Goal: Transaction & Acquisition: Purchase product/service

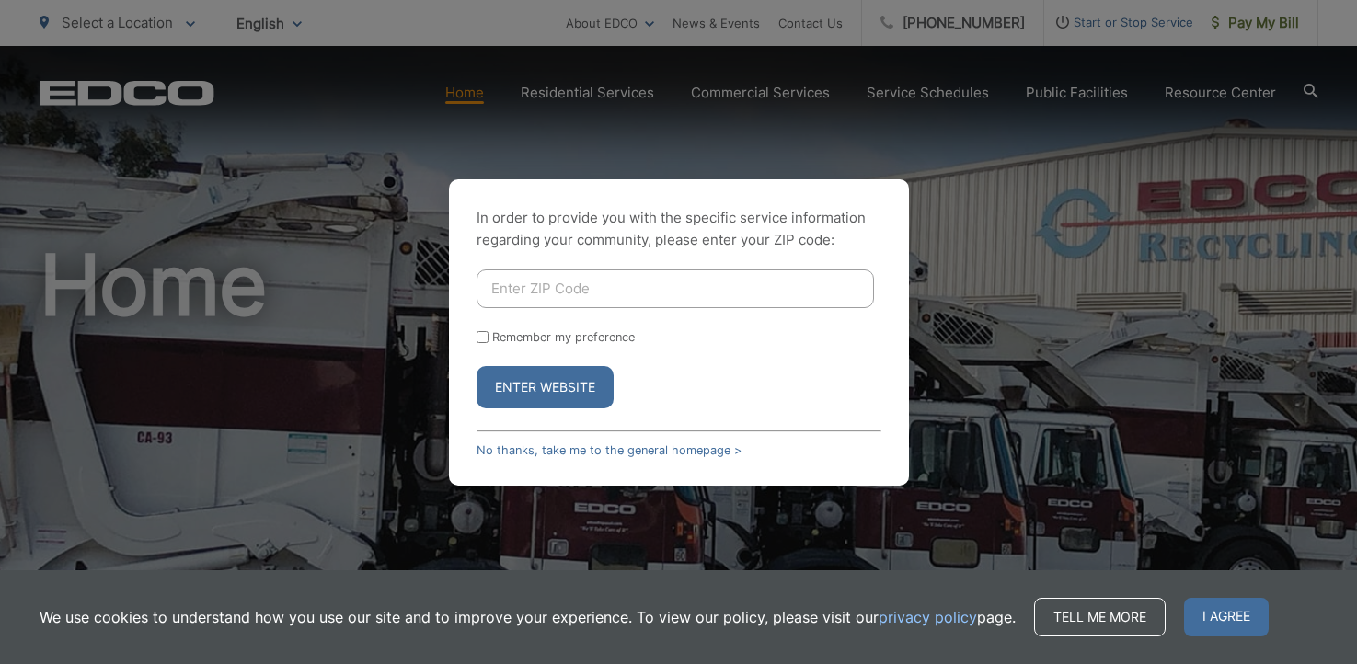
click at [629, 25] on div "In order to provide you with the specific service information regarding your co…" at bounding box center [678, 332] width 1357 height 664
click at [1150, 15] on div "In order to provide you with the specific service information regarding your co…" at bounding box center [678, 332] width 1357 height 664
click at [1267, 21] on div "In order to provide you with the specific service information regarding your co…" at bounding box center [678, 332] width 1357 height 664
click at [1273, 24] on div "In order to provide you with the specific service information regarding your co…" at bounding box center [678, 332] width 1357 height 664
click at [498, 446] on link "No thanks, take me to the general homepage >" at bounding box center [609, 451] width 265 height 14
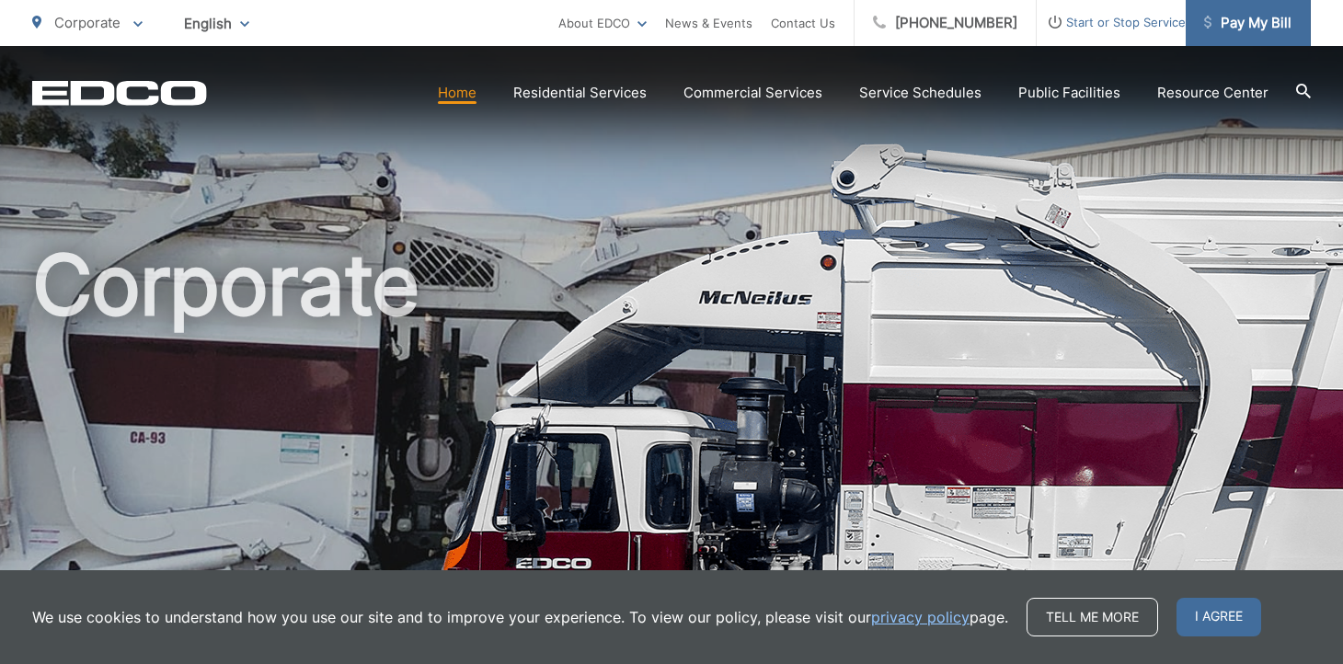
click at [1229, 19] on span "Pay My Bill" at bounding box center [1247, 23] width 87 height 22
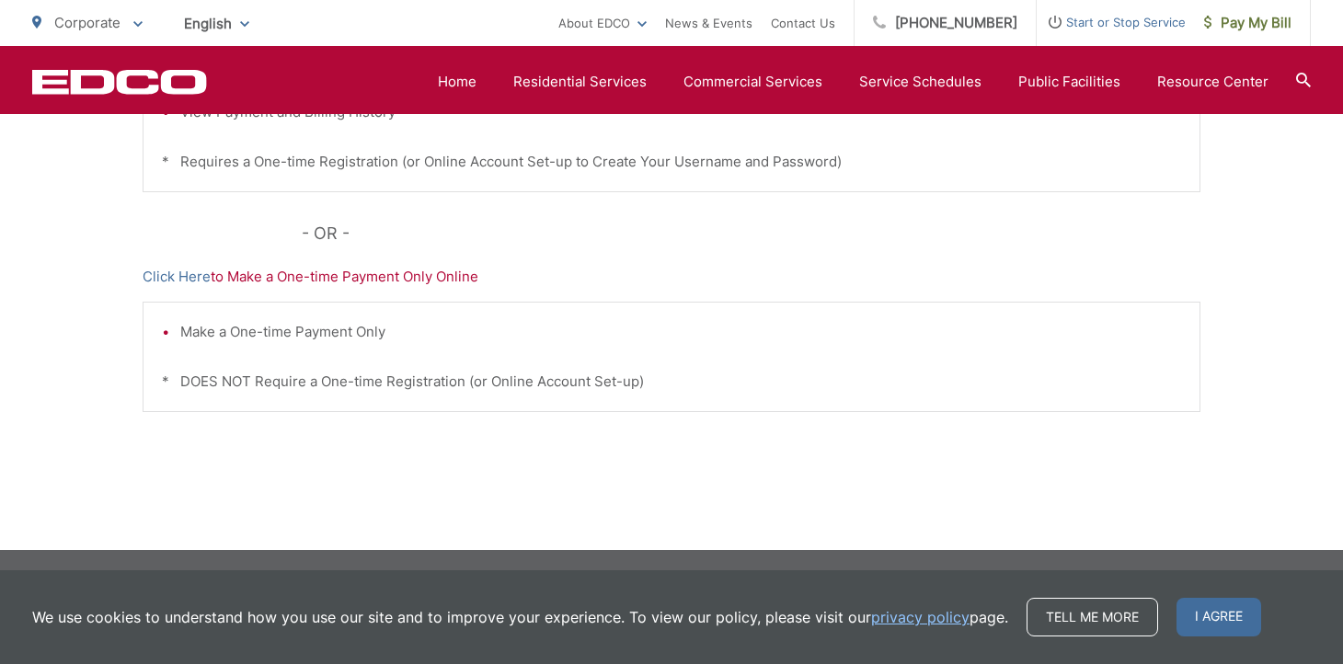
scroll to position [644, 0]
click at [260, 284] on p "Click Here to Make a One-time Payment Only Online" at bounding box center [672, 277] width 1058 height 22
click at [175, 273] on link "Click Here" at bounding box center [177, 277] width 68 height 22
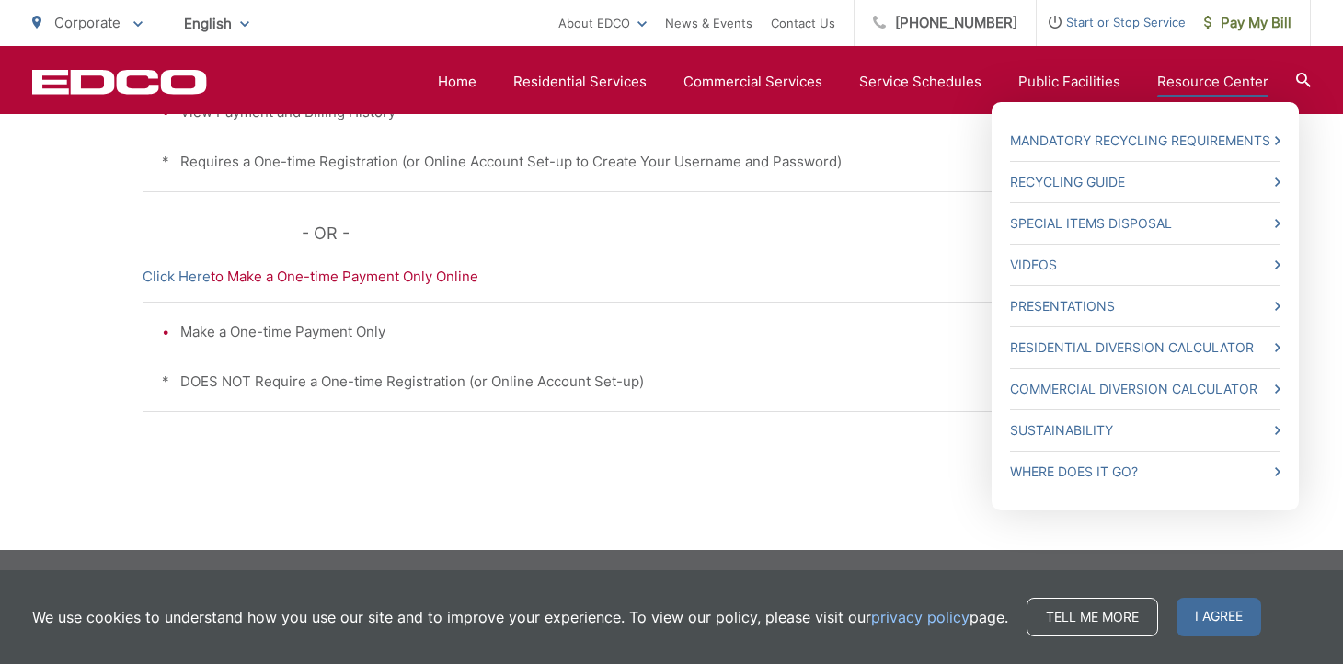
click at [1204, 85] on link "Resource Center" at bounding box center [1213, 82] width 111 height 22
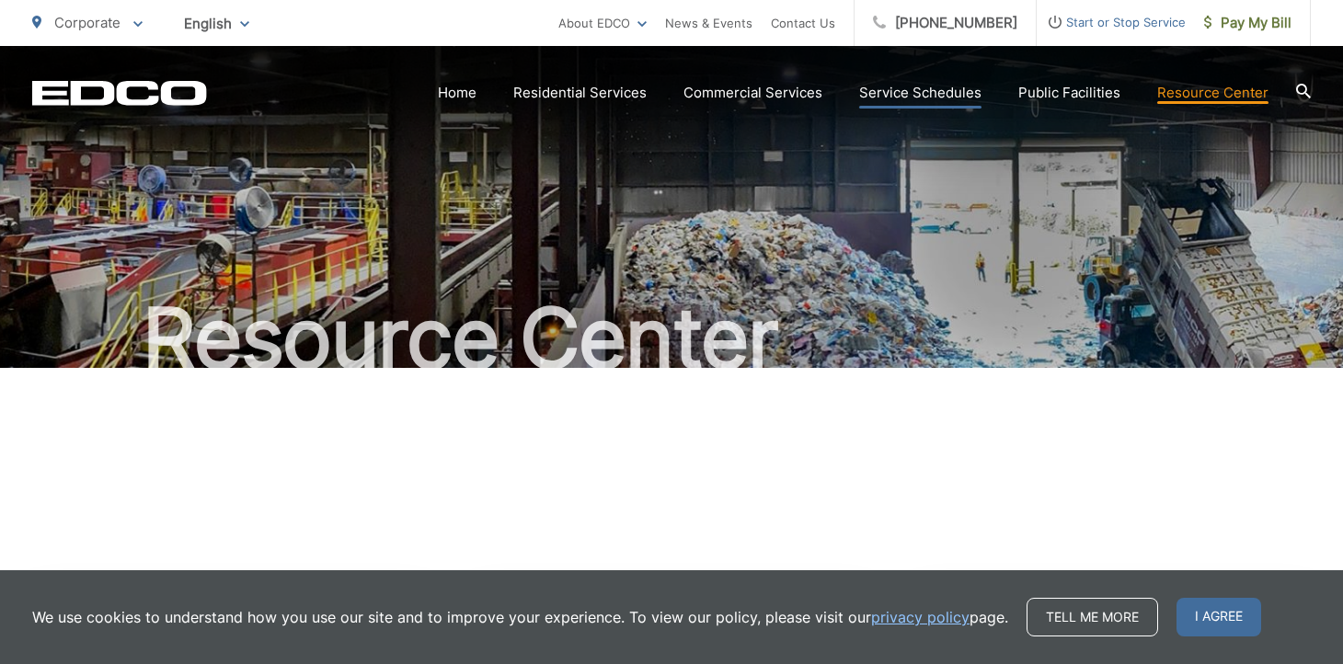
click at [955, 89] on link "Service Schedules" at bounding box center [920, 93] width 122 height 22
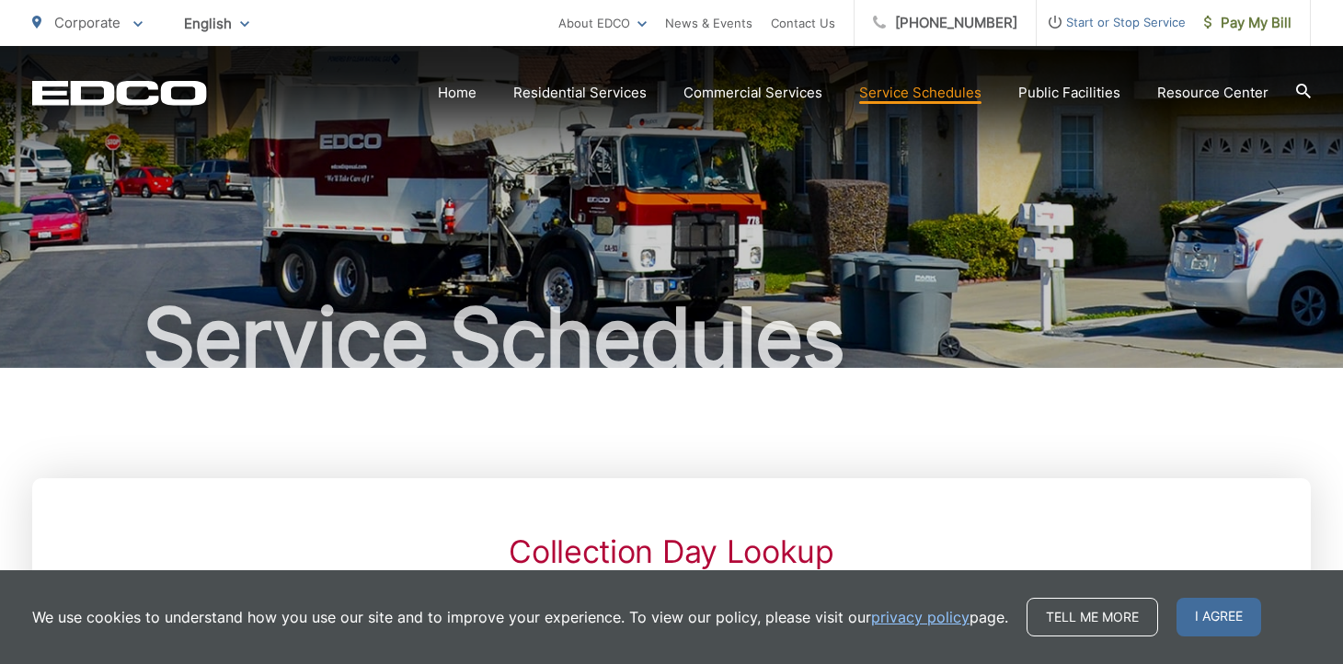
click at [938, 96] on html "Home Back Home Residential Services Overview Curbside Pickup Trash Dumpster Ser…" at bounding box center [671, 332] width 1343 height 664
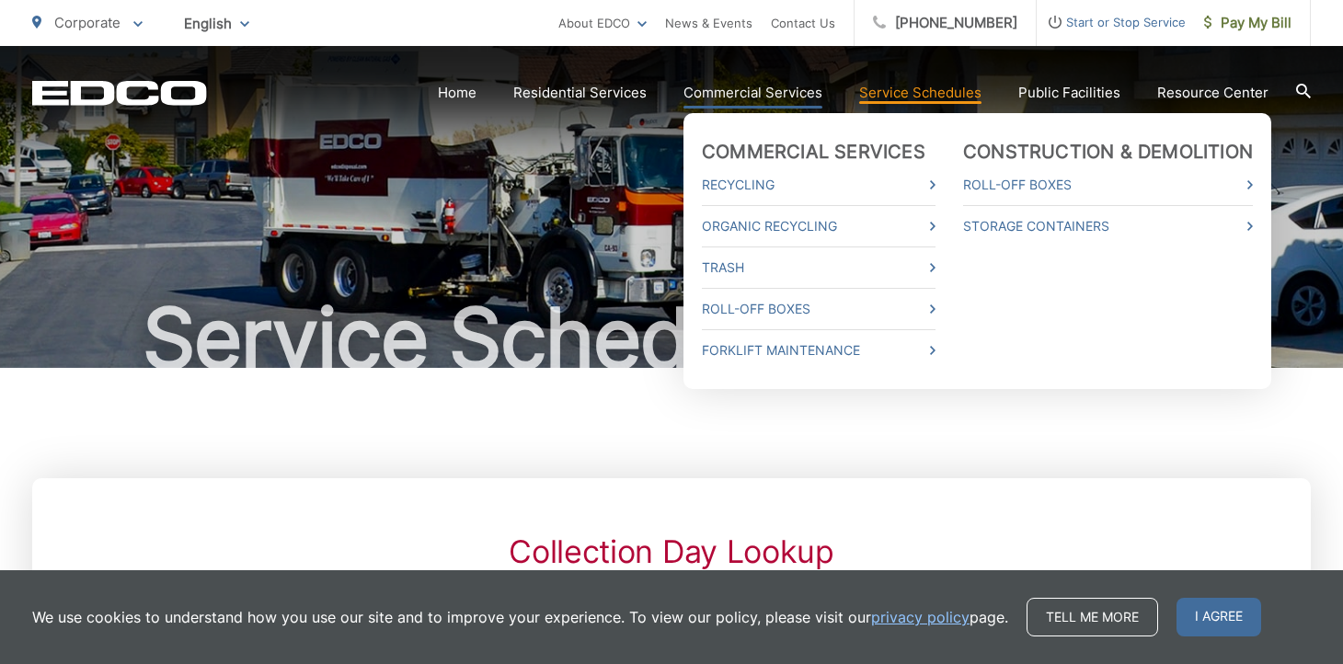
click at [751, 92] on link "Commercial Services" at bounding box center [753, 93] width 139 height 22
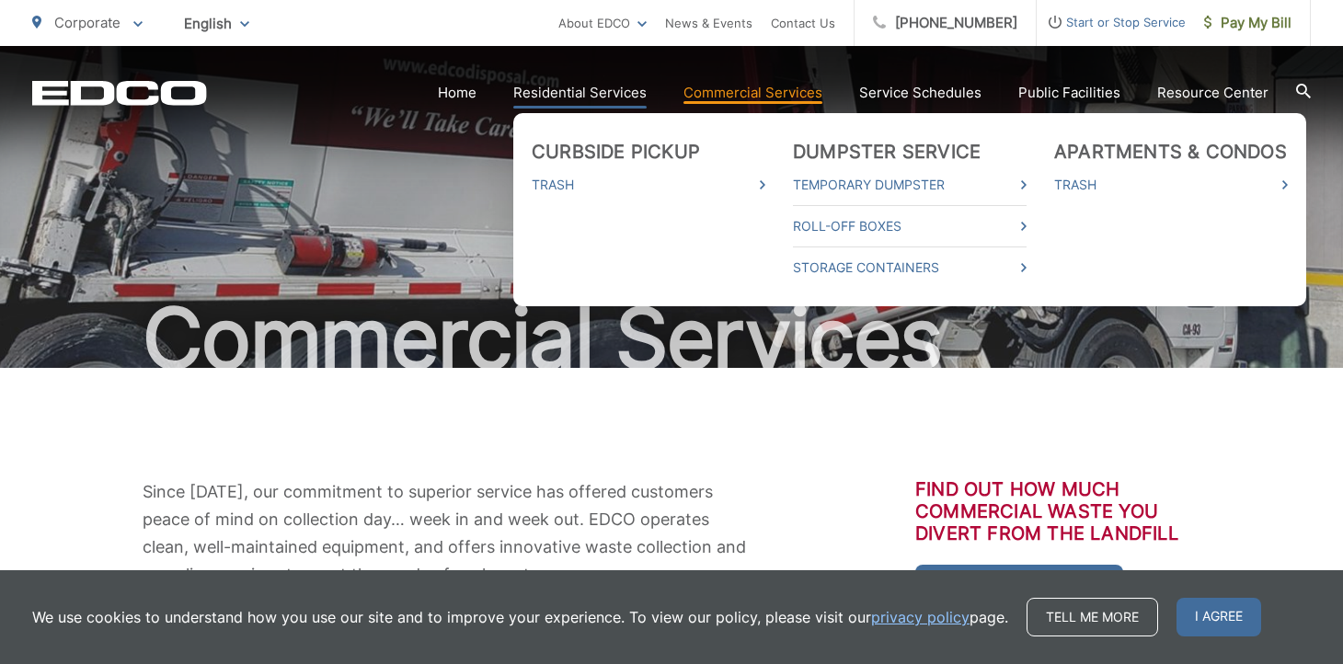
click at [602, 94] on link "Residential Services" at bounding box center [579, 93] width 133 height 22
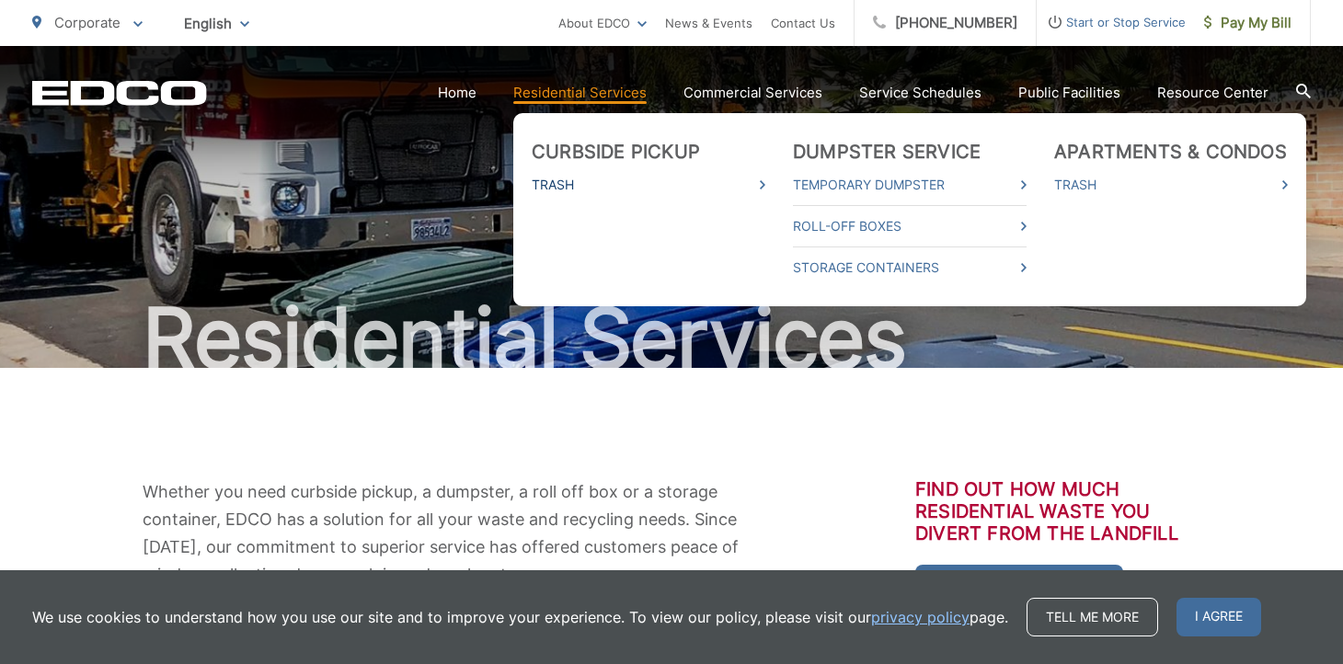
click at [568, 186] on link "Trash" at bounding box center [649, 185] width 234 height 22
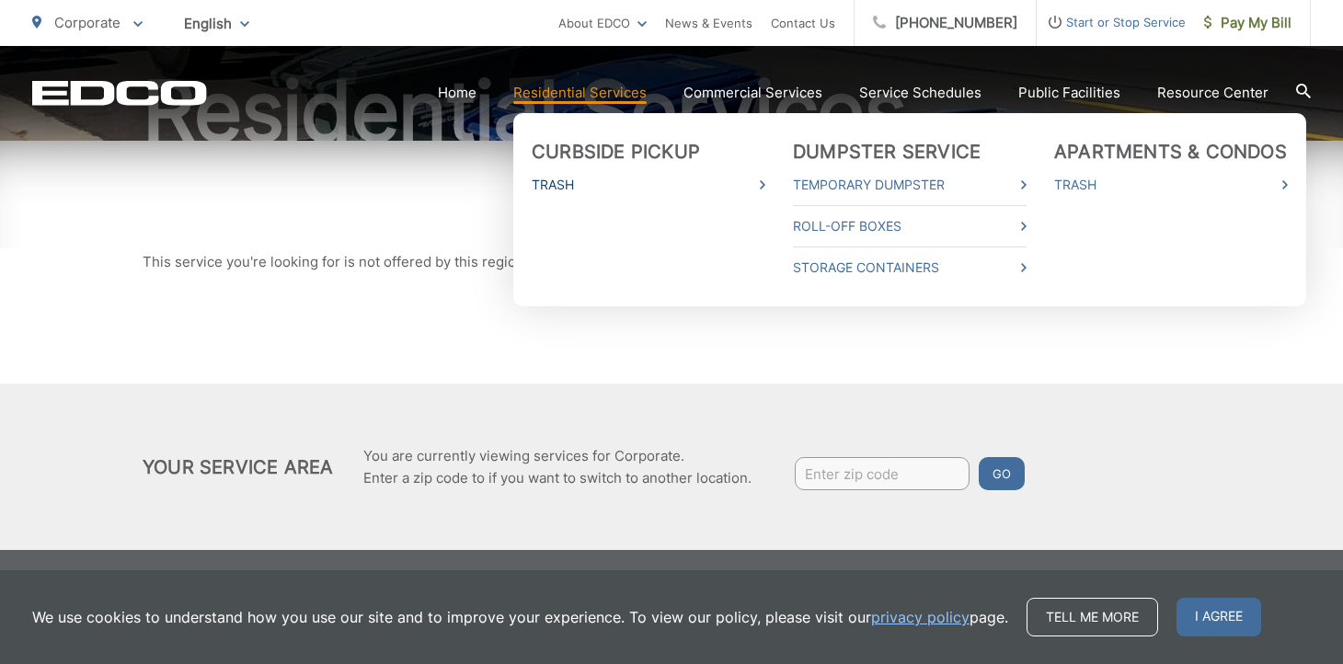
scroll to position [227, 0]
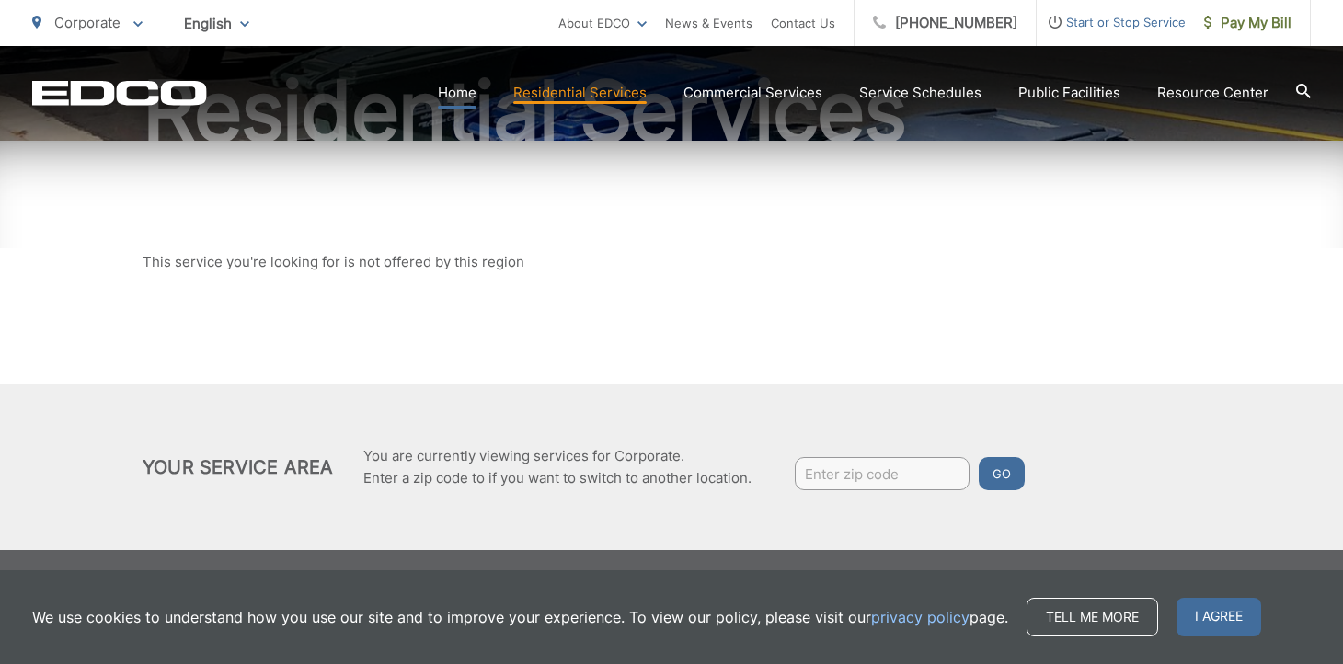
click at [469, 96] on link "Home" at bounding box center [457, 93] width 39 height 22
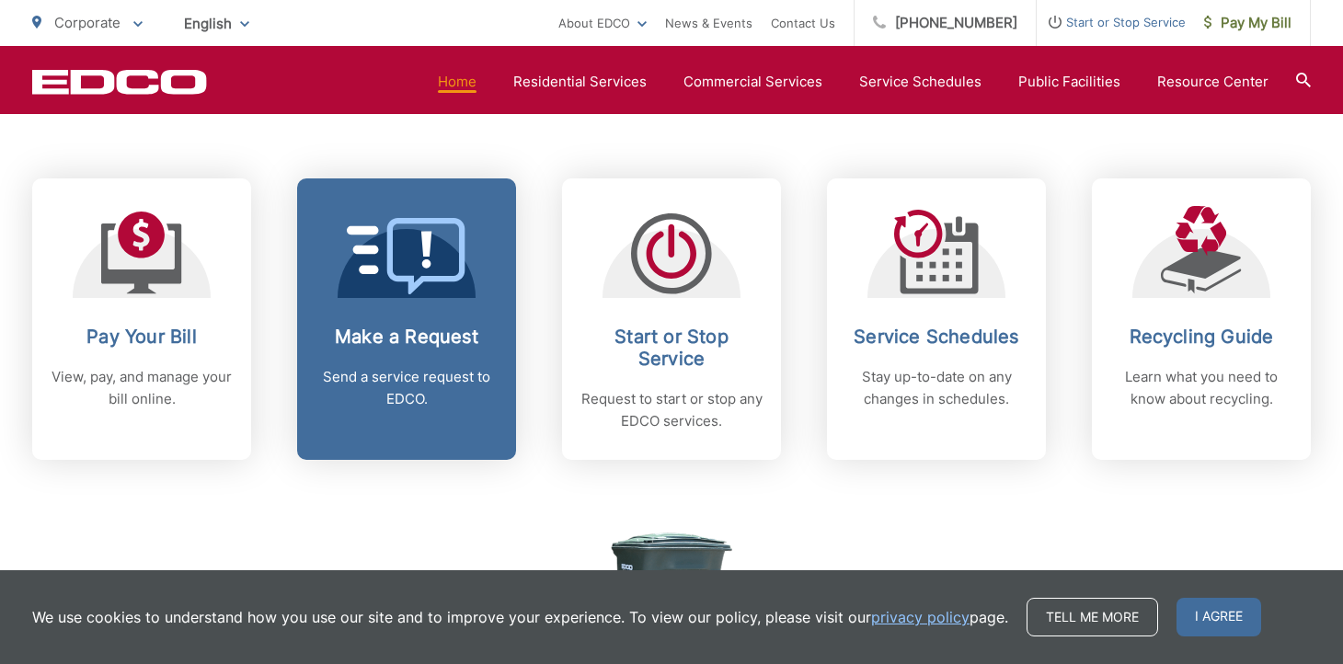
scroll to position [736, 0]
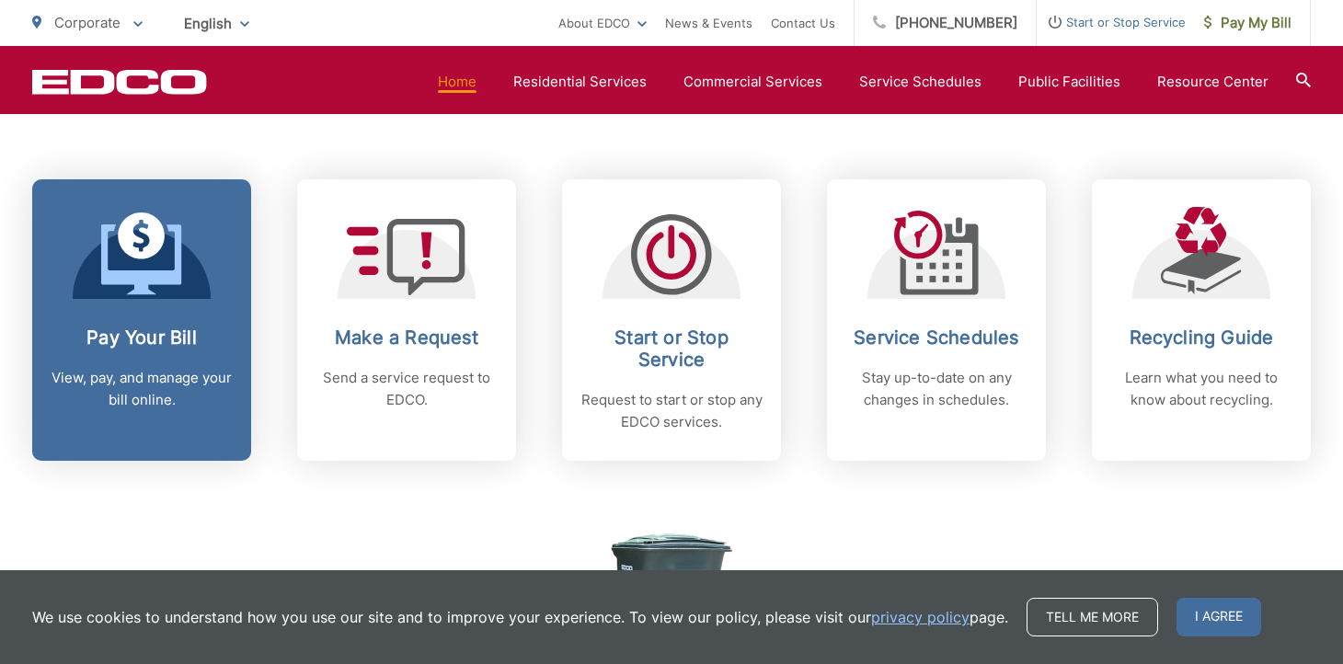
click at [144, 373] on p "View, pay, and manage your bill online." at bounding box center [142, 389] width 182 height 44
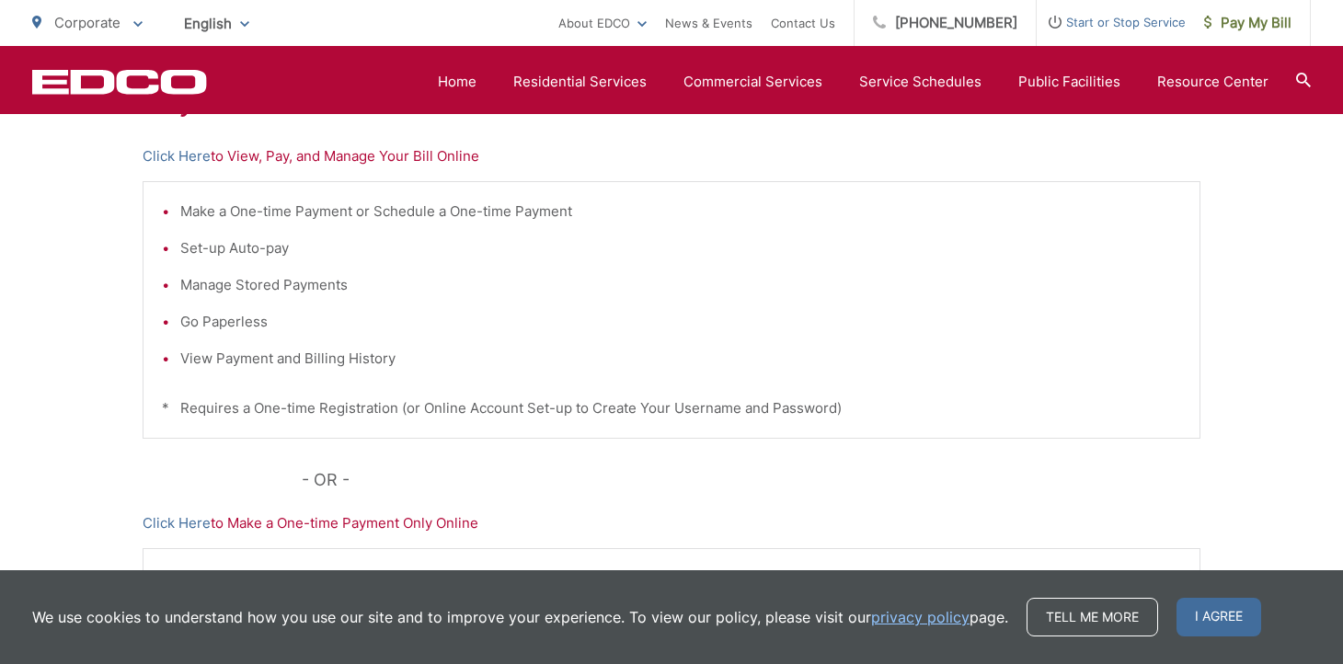
scroll to position [401, 0]
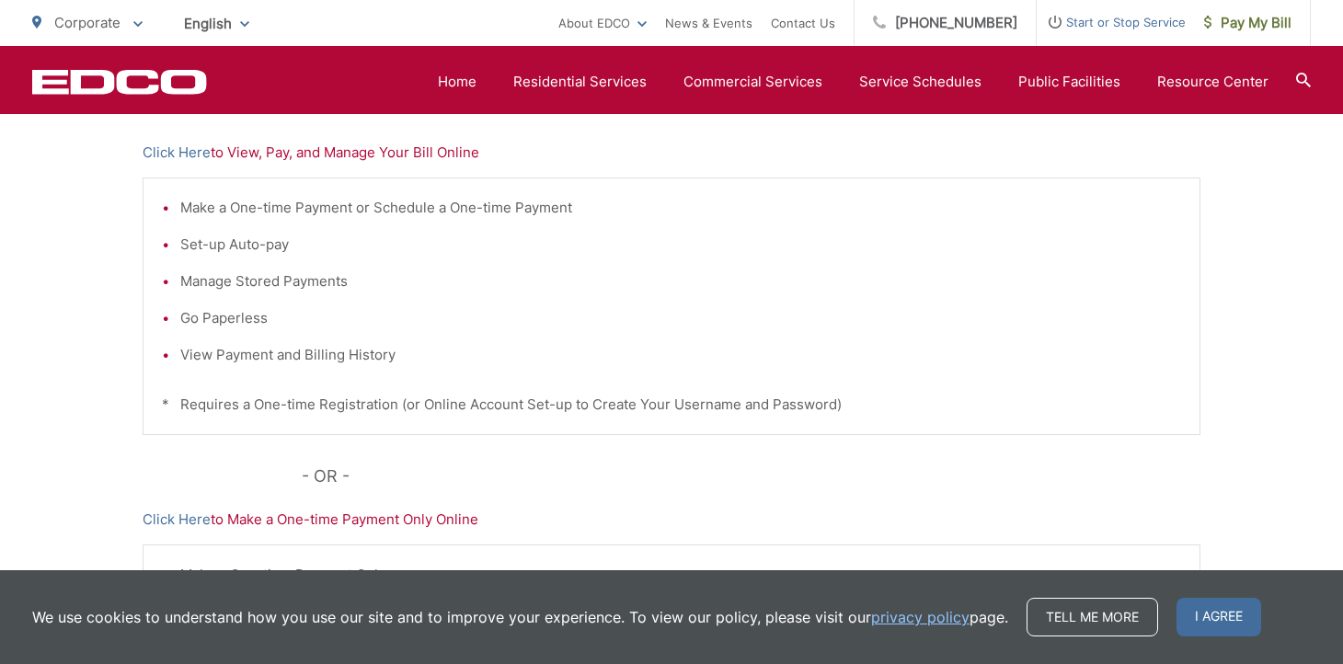
click at [348, 517] on p "Click Here to Make a One-time Payment Only Online" at bounding box center [672, 520] width 1058 height 22
click at [175, 524] on link "Click Here" at bounding box center [177, 520] width 68 height 22
click at [1242, 24] on span "Pay My Bill" at bounding box center [1247, 23] width 87 height 22
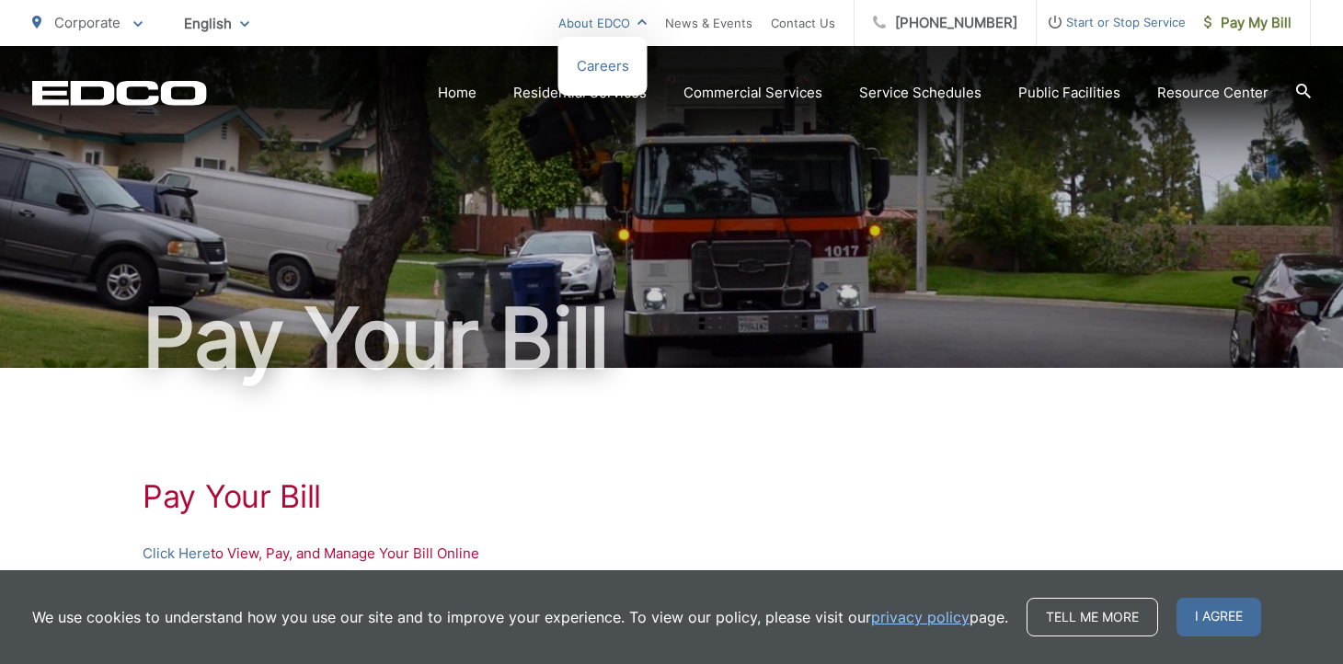
click at [579, 27] on link "About EDCO" at bounding box center [603, 23] width 88 height 22
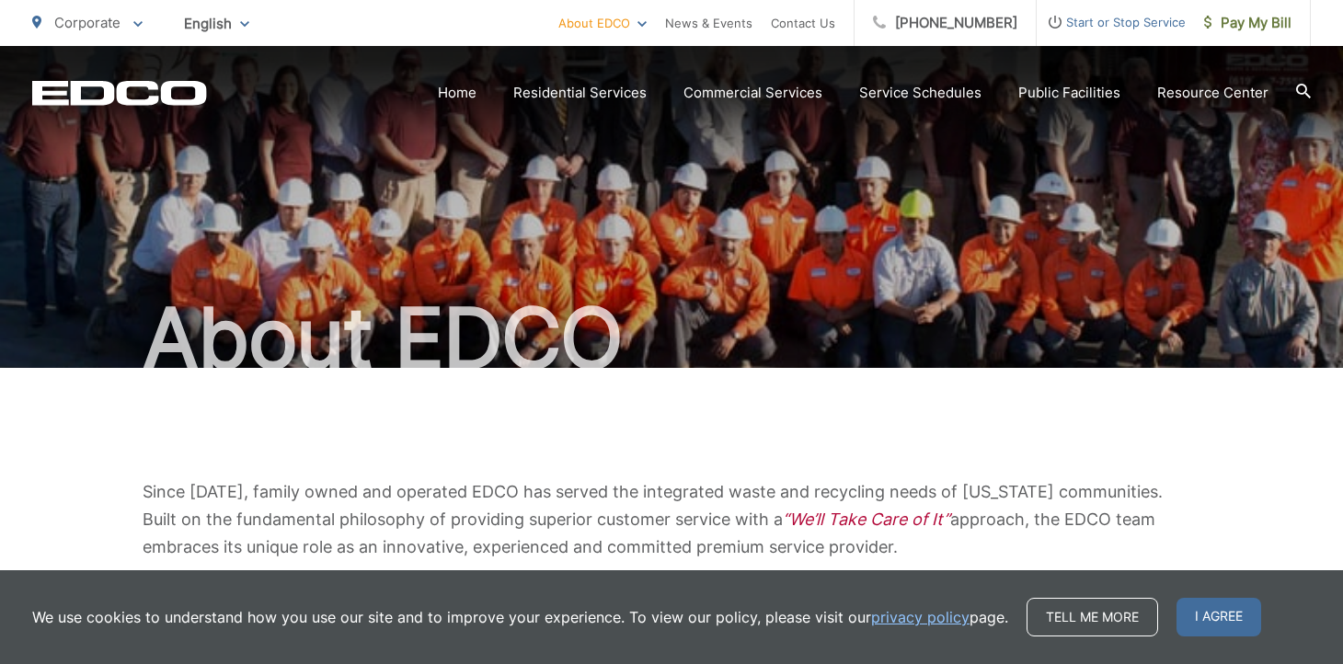
click at [190, 98] on icon "EDCO Logo" at bounding box center [119, 93] width 175 height 26
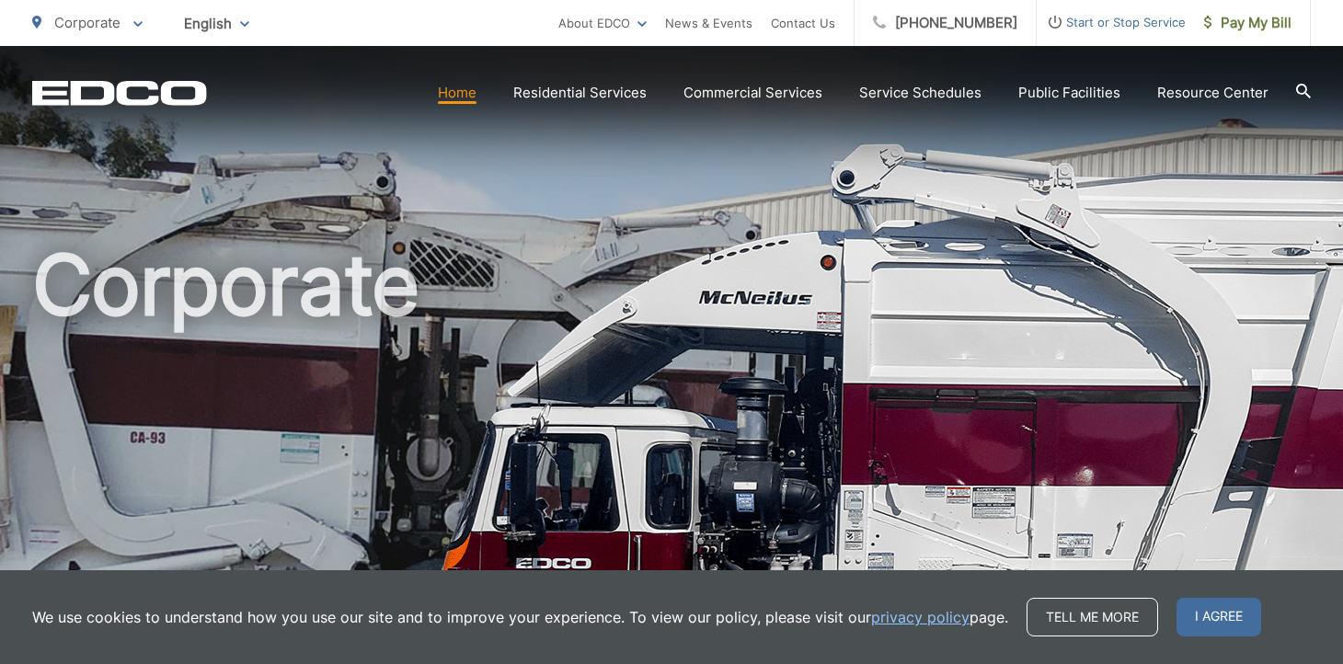
click at [463, 92] on link "Home" at bounding box center [457, 93] width 39 height 22
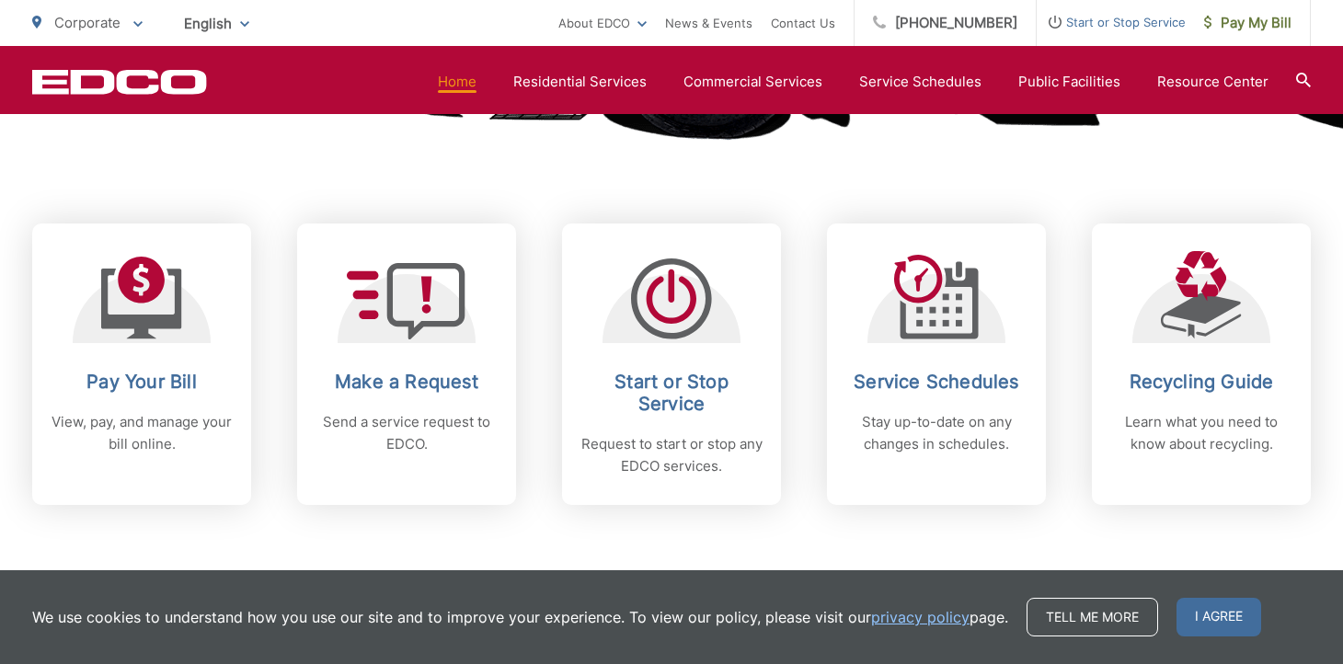
scroll to position [738, 0]
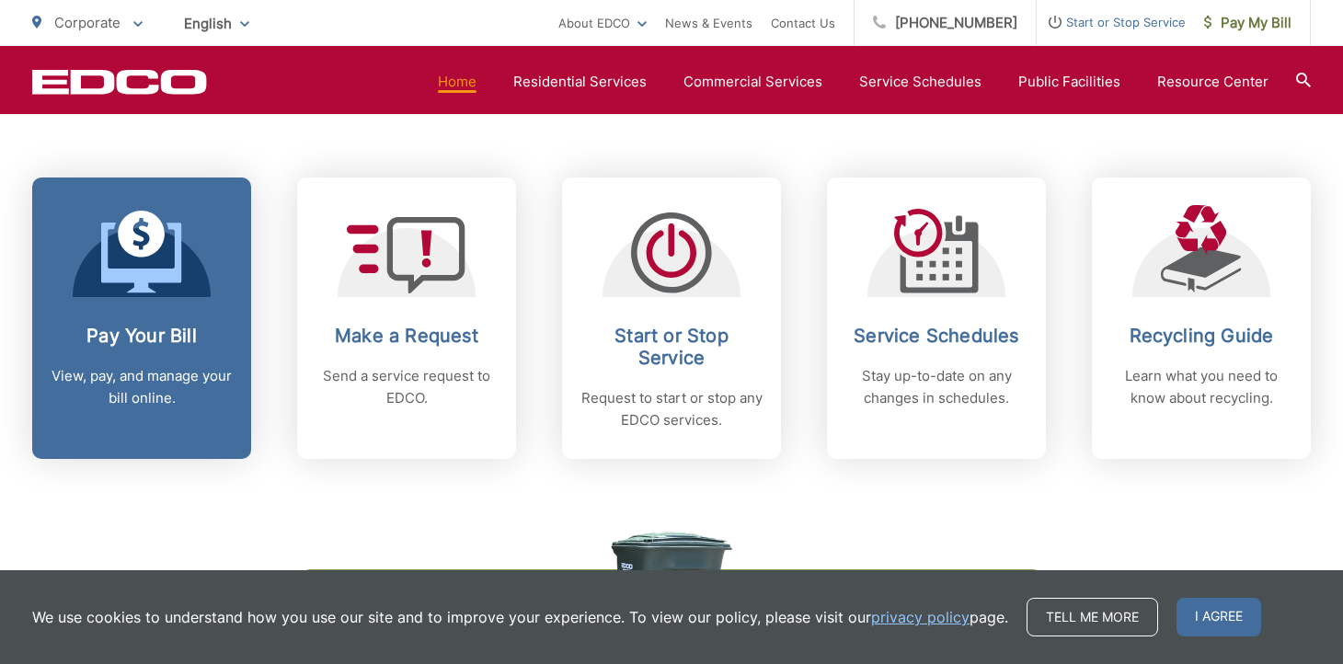
click at [140, 374] on p "View, pay, and manage your bill online." at bounding box center [142, 387] width 182 height 44
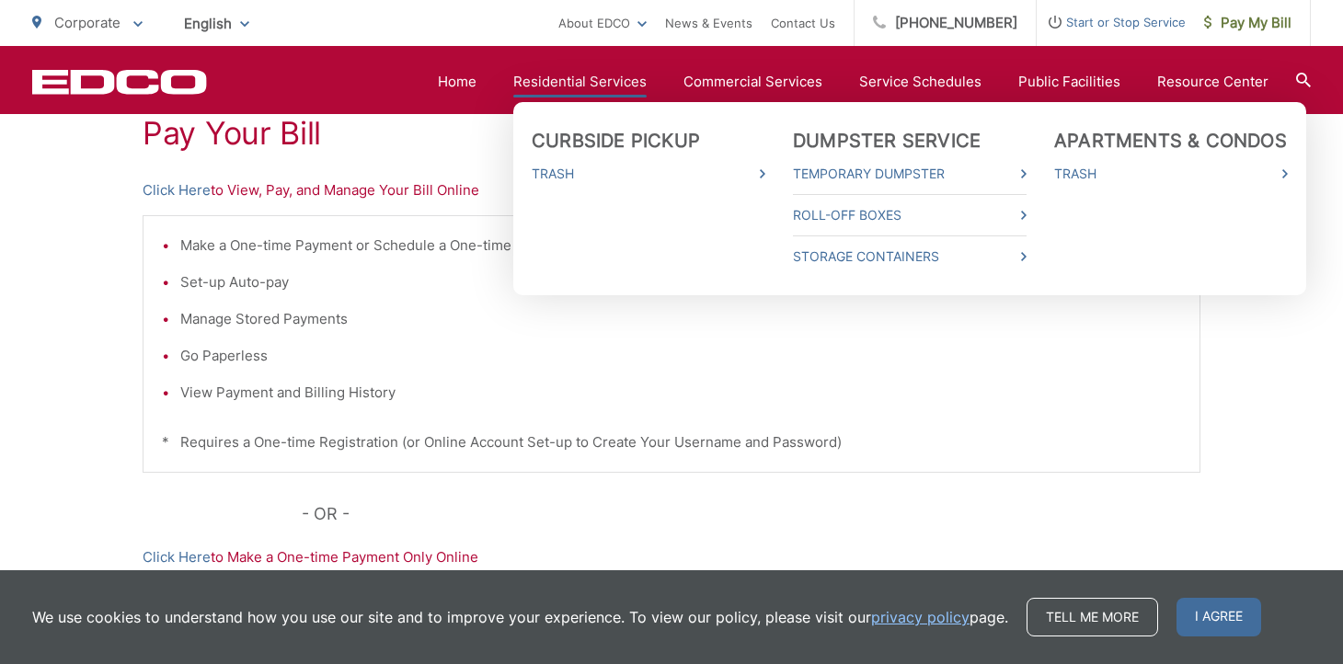
scroll to position [365, 0]
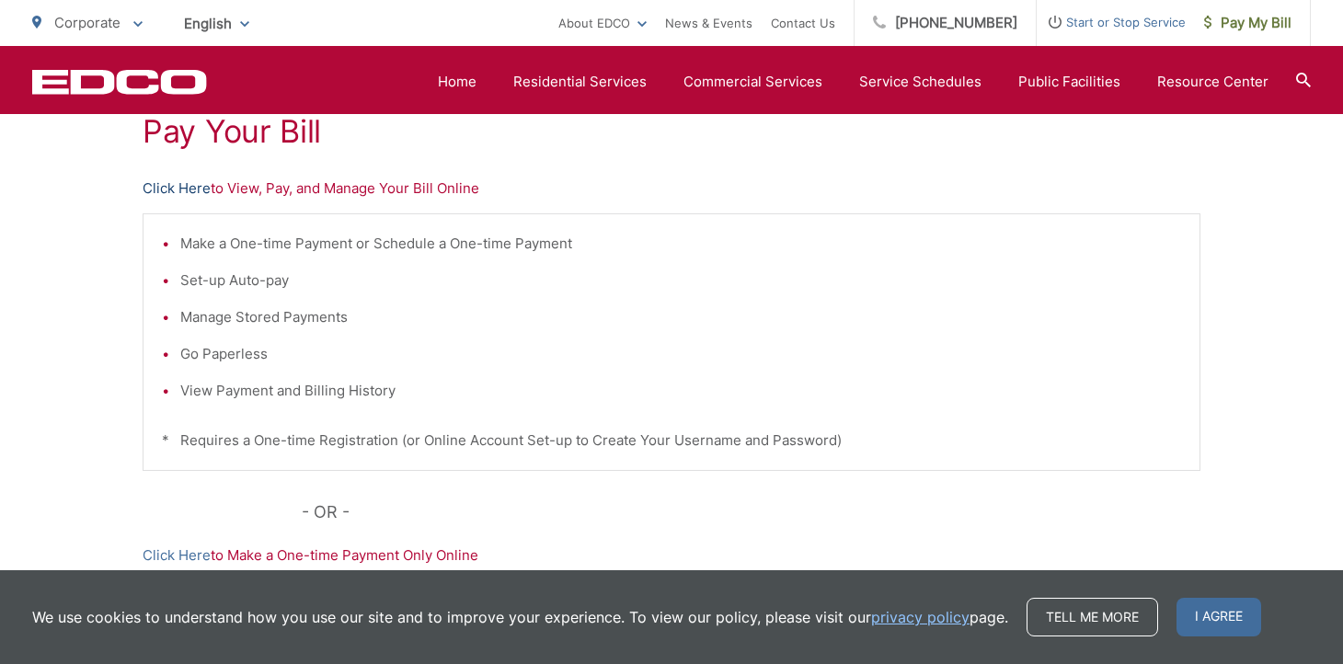
click at [200, 192] on link "Click Here" at bounding box center [177, 189] width 68 height 22
